Goal: Transaction & Acquisition: Purchase product/service

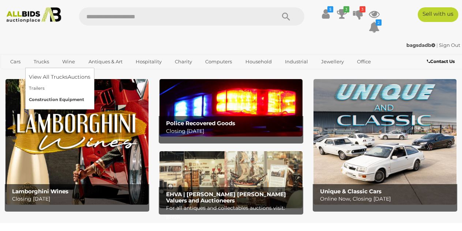
click at [72, 99] on link "Construction Equipment" at bounding box center [59, 99] width 61 height 11
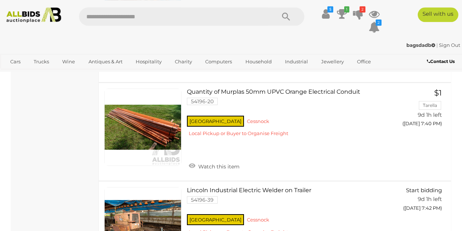
scroll to position [4022, 0]
